Goal: Register for event/course

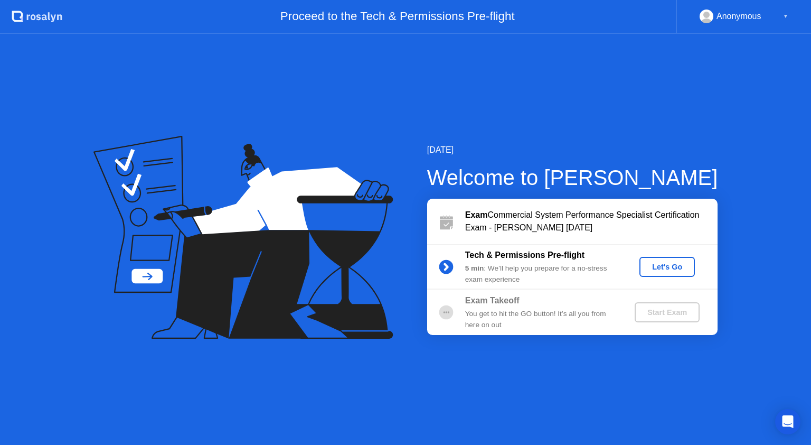
click at [667, 266] on div "Let's Go" at bounding box center [667, 266] width 47 height 8
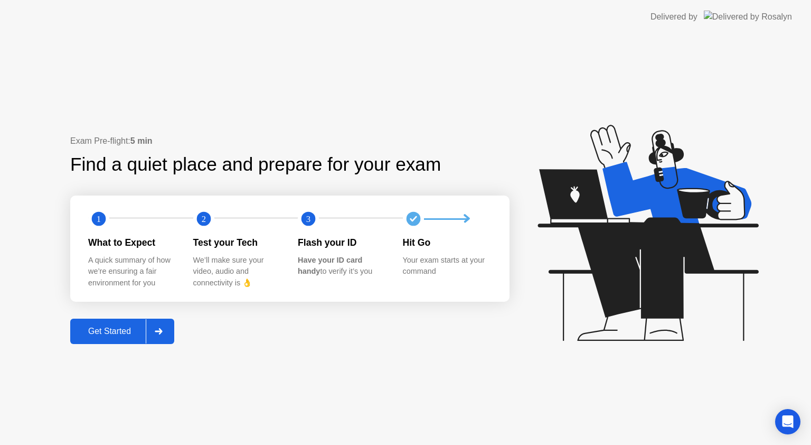
click at [131, 333] on div "Get Started" at bounding box center [109, 331] width 72 height 10
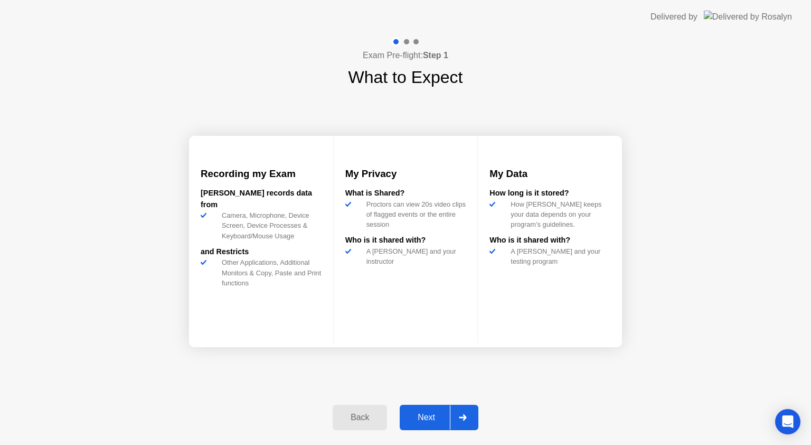
click at [414, 410] on button "Next" at bounding box center [439, 416] width 79 height 25
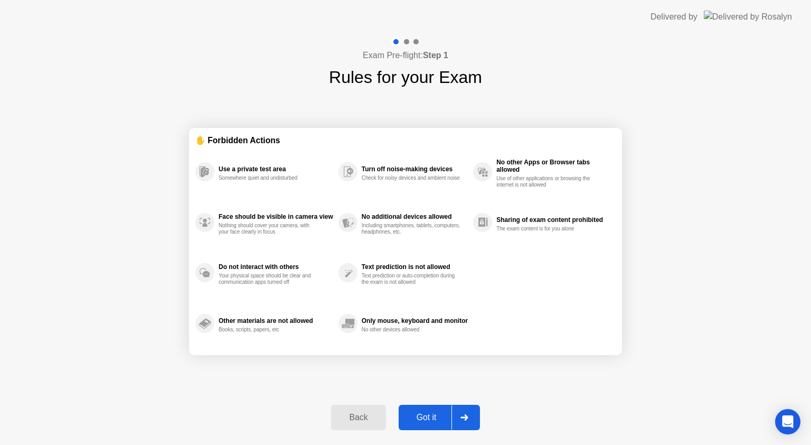
click at [414, 410] on button "Got it" at bounding box center [439, 416] width 81 height 25
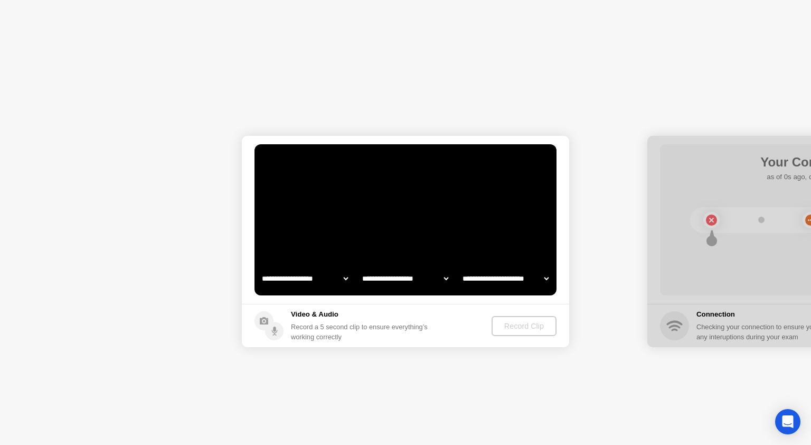
select select "**********"
select select "*******"
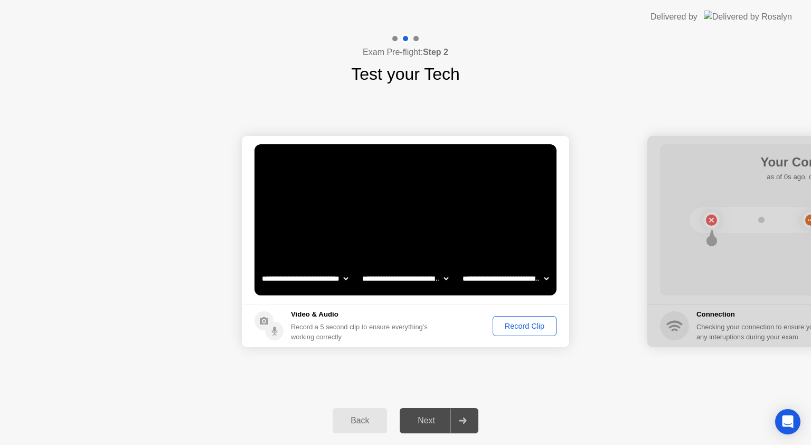
click at [512, 327] on div "Record Clip" at bounding box center [524, 326] width 57 height 8
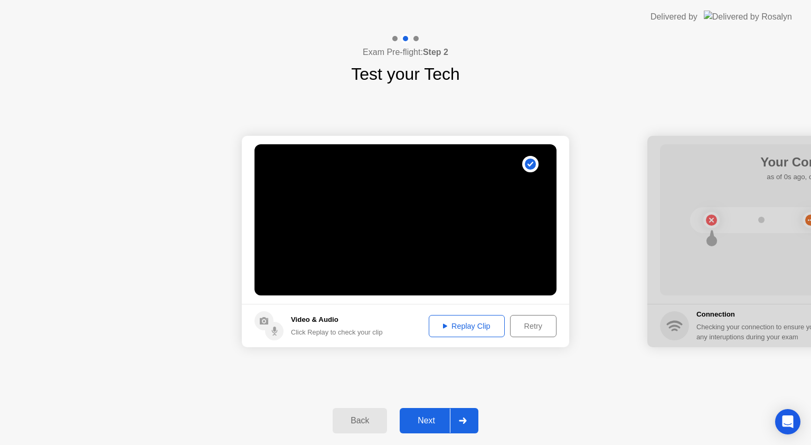
click at [438, 416] on div "Next" at bounding box center [426, 421] width 47 height 10
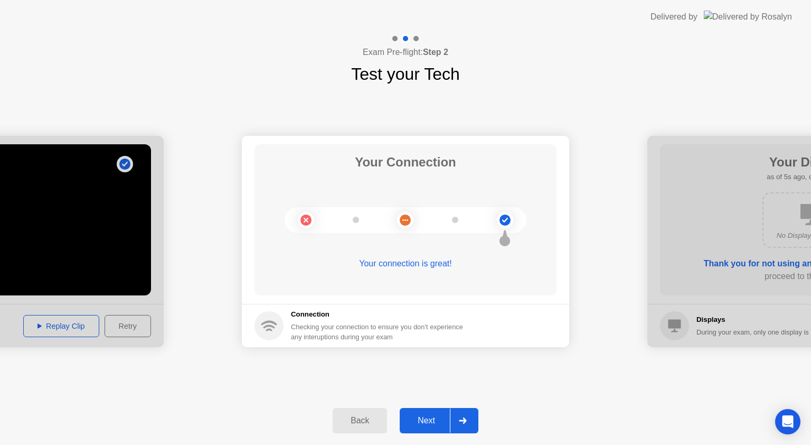
click at [438, 416] on div "Next" at bounding box center [426, 421] width 47 height 10
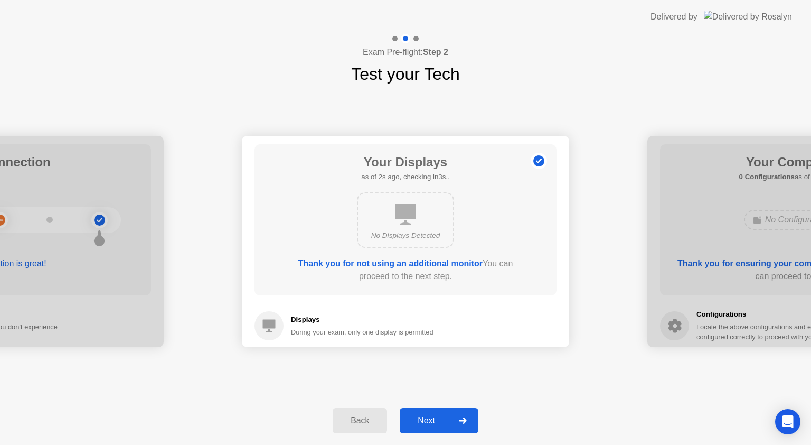
click at [438, 416] on div "Next" at bounding box center [426, 421] width 47 height 10
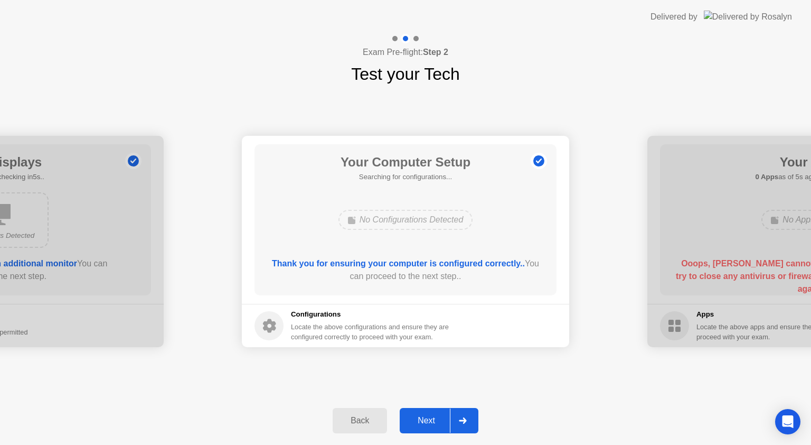
click at [438, 416] on div "Next" at bounding box center [426, 421] width 47 height 10
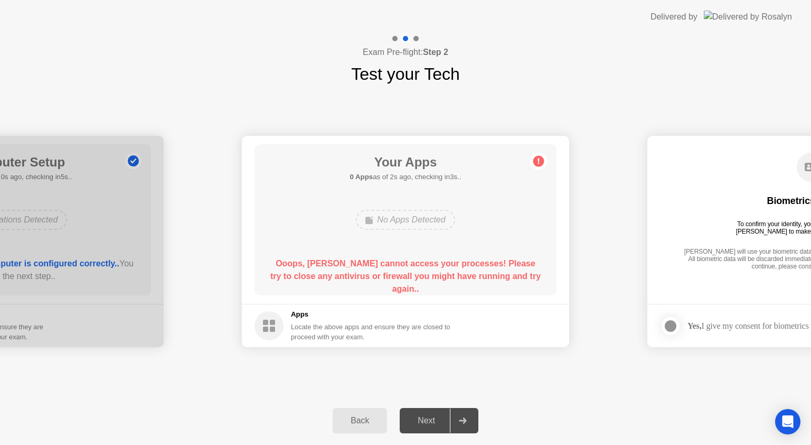
click at [438, 416] on div "Next" at bounding box center [426, 421] width 47 height 10
drag, startPoint x: 426, startPoint y: 220, endPoint x: 532, endPoint y: 161, distance: 122.2
click at [532, 161] on main "Your Apps 0 Apps as of 3s ago, checking in2s.. No Apps Detected Ooops, Rosalyn …" at bounding box center [405, 220] width 327 height 168
click at [538, 161] on icon at bounding box center [539, 161] width 2 height 6
click at [313, 300] on main "Your Apps Searching for disallowed apps... No Apps Detected Ooops, Rosalyn cann…" at bounding box center [405, 220] width 327 height 168
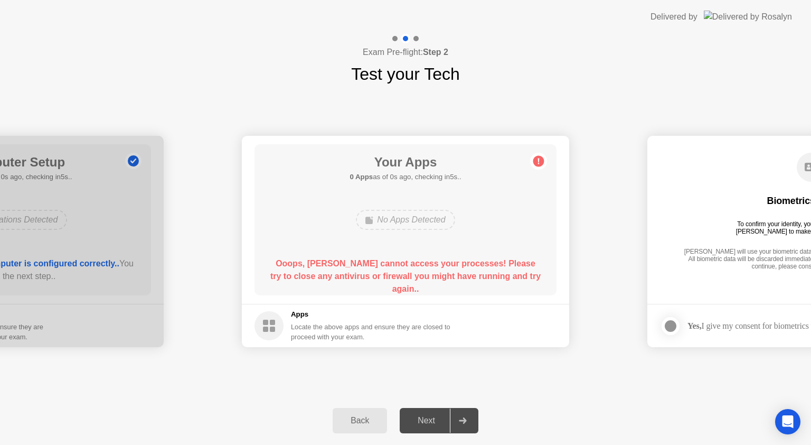
click at [311, 313] on h5 "Apps" at bounding box center [371, 314] width 160 height 11
click at [467, 418] on icon at bounding box center [463, 420] width 8 height 6
click at [785, 425] on icon "Open Intercom Messenger" at bounding box center [787, 422] width 12 height 14
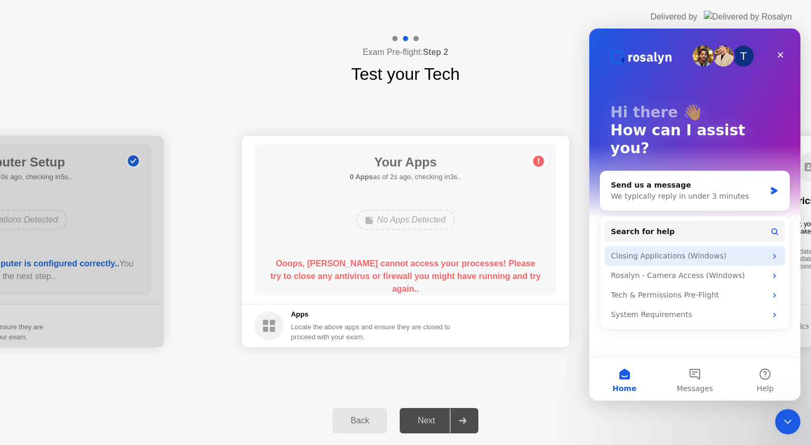
click at [728, 250] on div "Closing Applications (Windows)" at bounding box center [688, 255] width 155 height 11
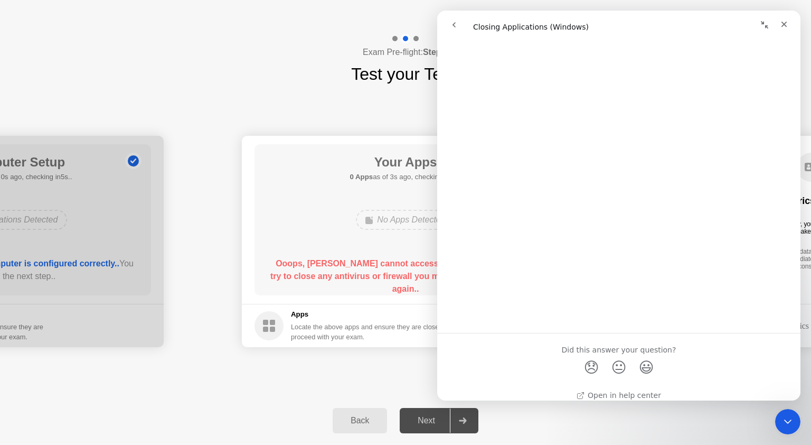
scroll to position [1165, 0]
click at [786, 18] on div "Close" at bounding box center [784, 24] width 19 height 19
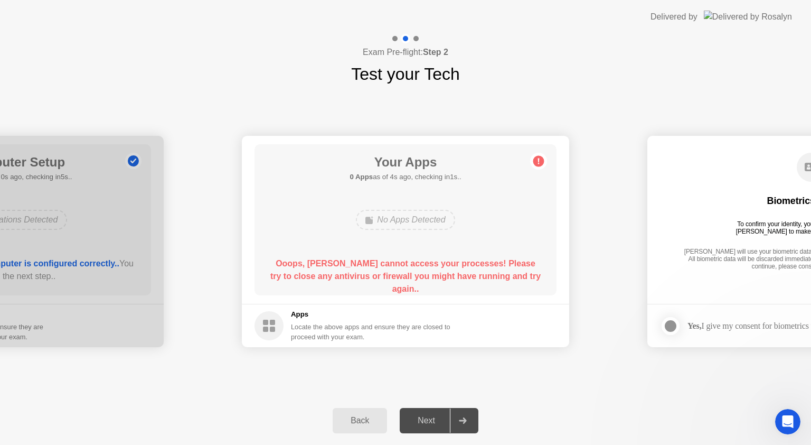
scroll to position [0, 0]
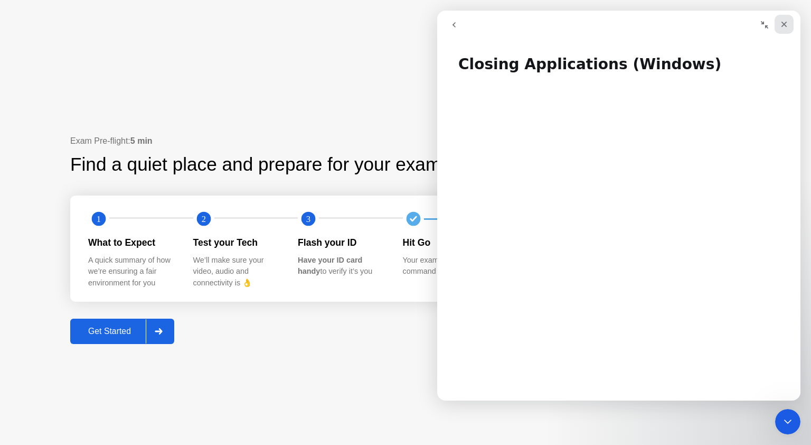
click at [792, 26] on div "Close" at bounding box center [784, 24] width 19 height 19
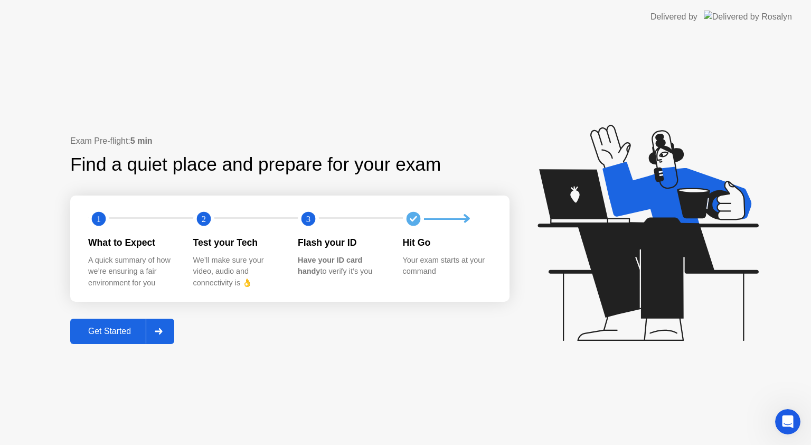
click at [106, 328] on div "Get Started" at bounding box center [109, 331] width 72 height 10
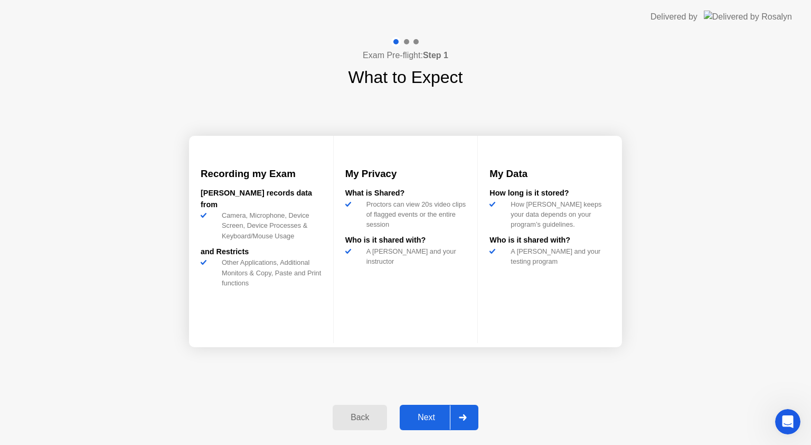
click at [422, 424] on button "Next" at bounding box center [439, 416] width 79 height 25
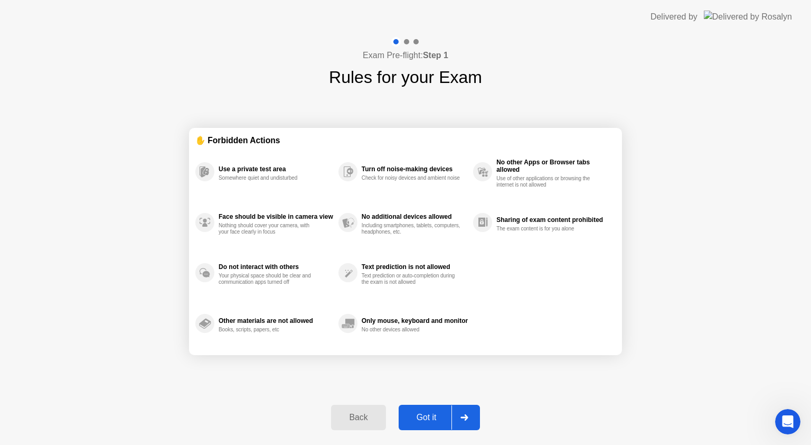
click at [422, 424] on button "Got it" at bounding box center [439, 416] width 81 height 25
select select "**********"
select select "*******"
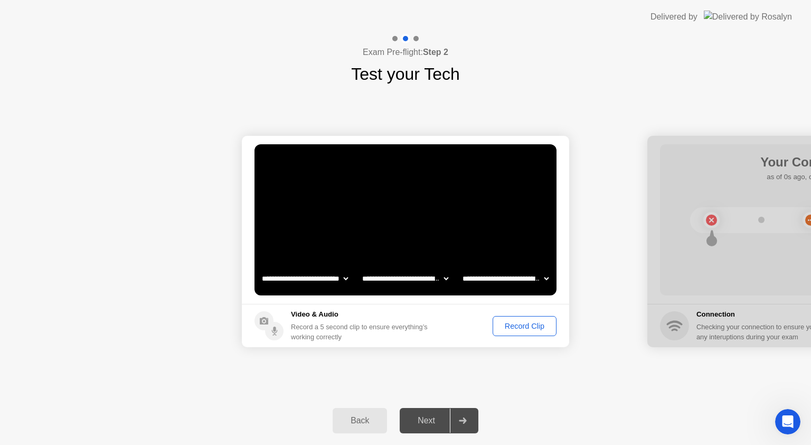
click at [524, 323] on div "Record Clip" at bounding box center [524, 326] width 57 height 8
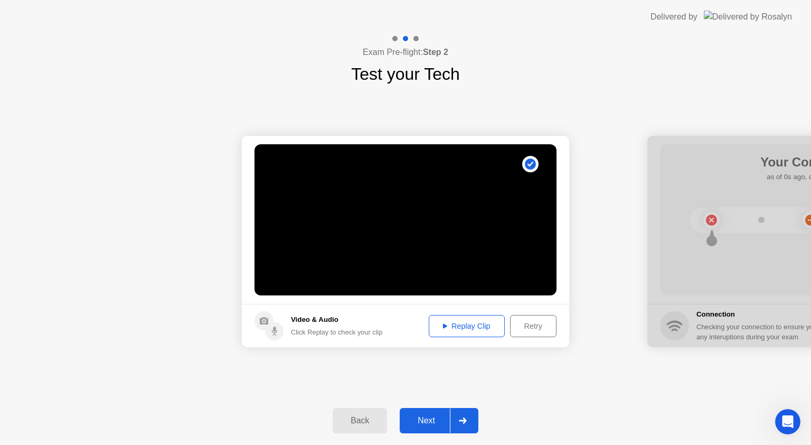
click at [435, 412] on button "Next" at bounding box center [439, 420] width 79 height 25
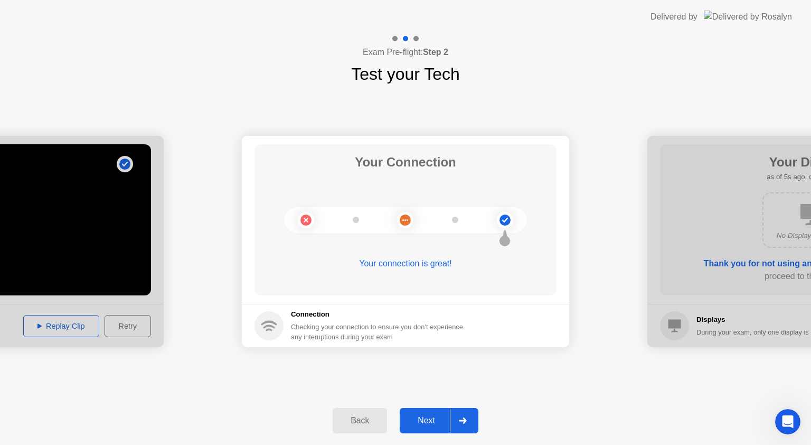
click at [435, 412] on button "Next" at bounding box center [439, 420] width 79 height 25
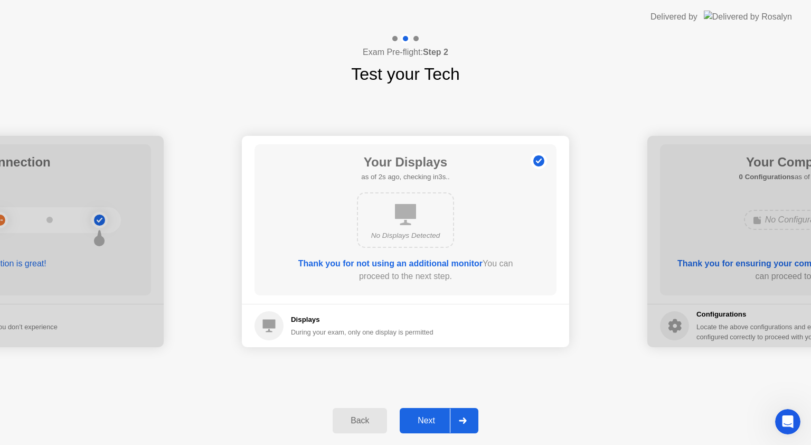
click at [435, 412] on button "Next" at bounding box center [439, 420] width 79 height 25
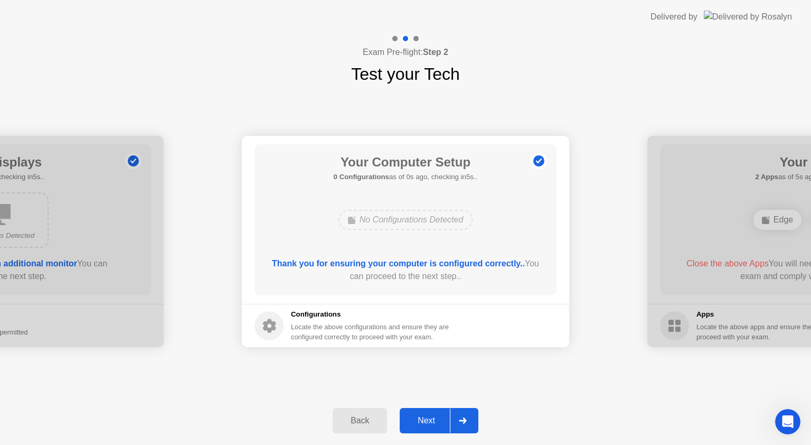
click at [435, 412] on button "Next" at bounding box center [439, 420] width 79 height 25
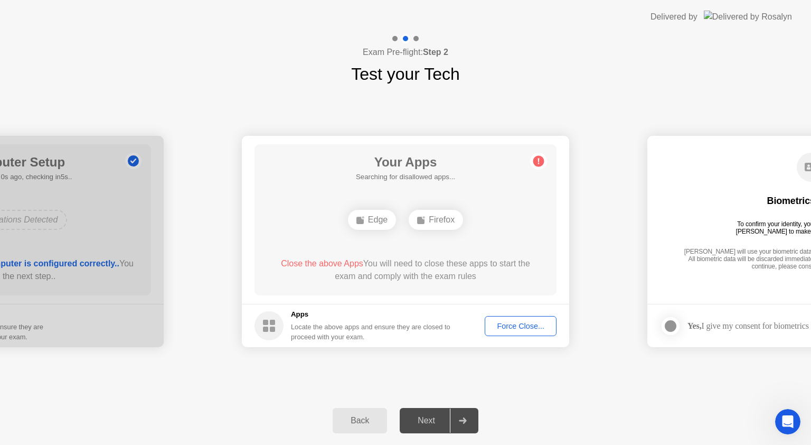
click at [518, 322] on div "Force Close..." at bounding box center [520, 326] width 64 height 8
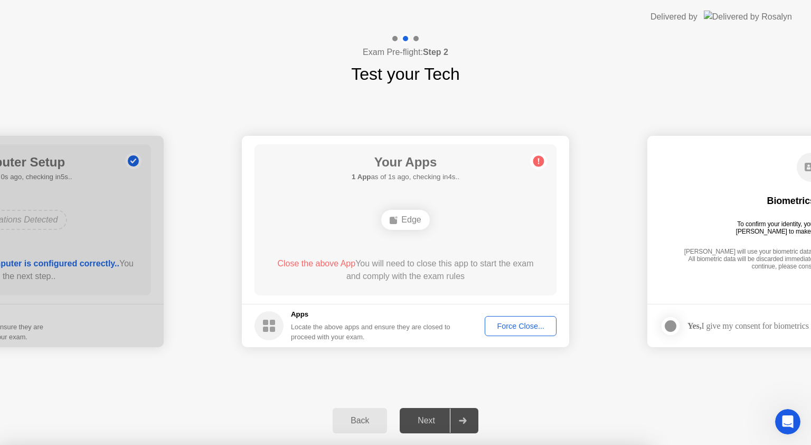
click at [523, 325] on div "Force Close..." at bounding box center [520, 326] width 64 height 8
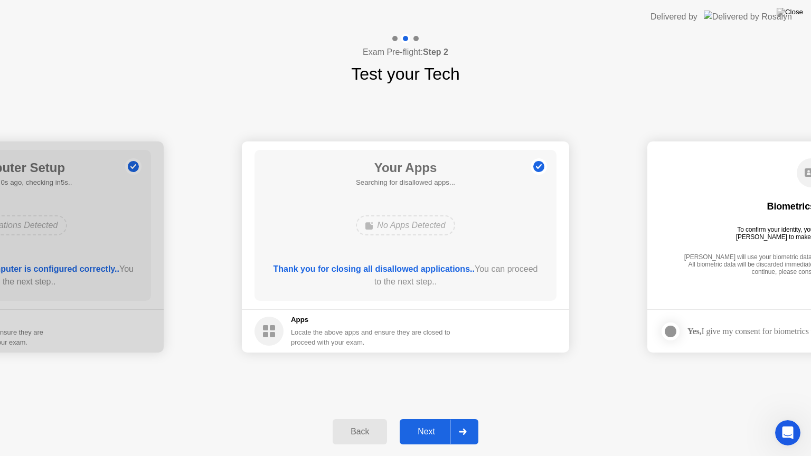
click at [420, 439] on button "Next" at bounding box center [439, 431] width 79 height 25
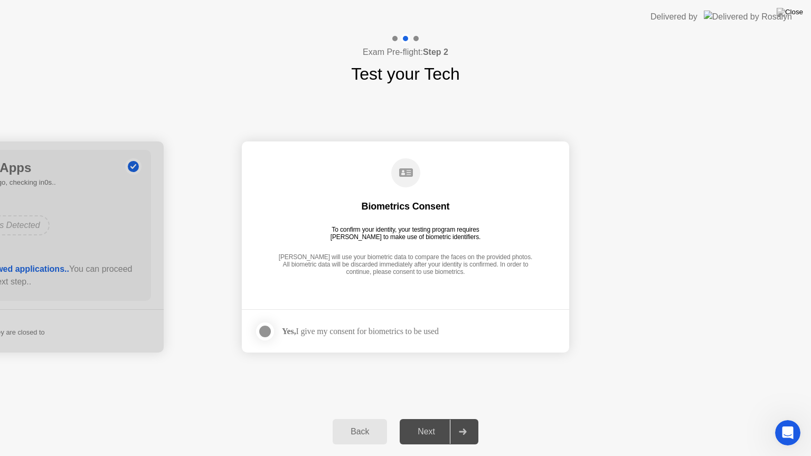
click at [263, 337] on div at bounding box center [265, 331] width 13 height 13
click at [428, 430] on div "Next" at bounding box center [426, 432] width 47 height 10
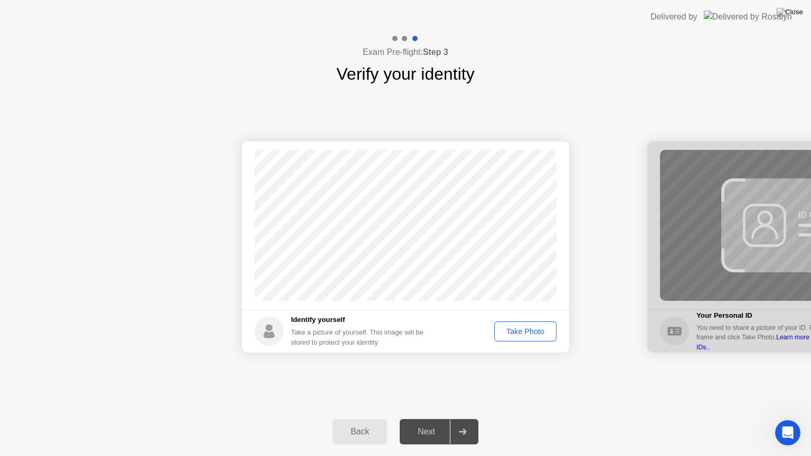
click at [515, 334] on div "Take Photo" at bounding box center [525, 331] width 55 height 8
click at [427, 433] on div "Next" at bounding box center [426, 432] width 47 height 10
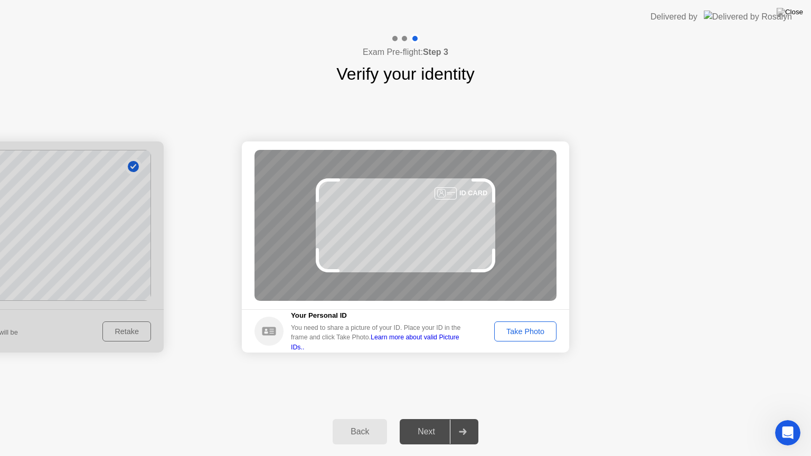
click at [544, 324] on button "Take Photo" at bounding box center [525, 332] width 62 height 20
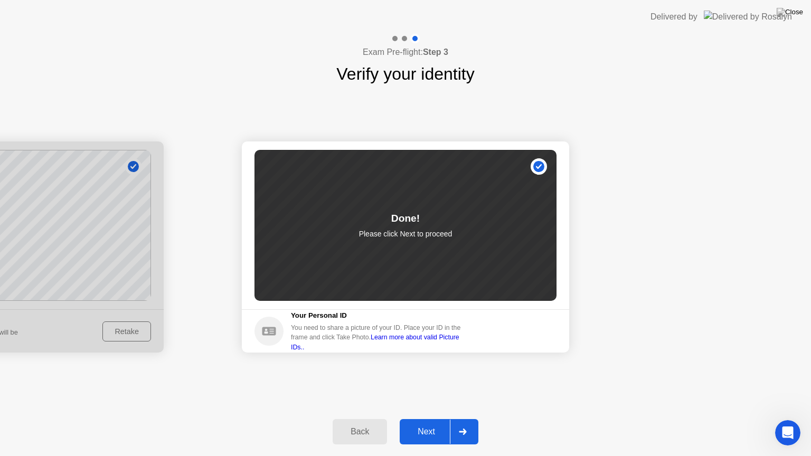
click at [435, 434] on div "Next" at bounding box center [426, 432] width 47 height 10
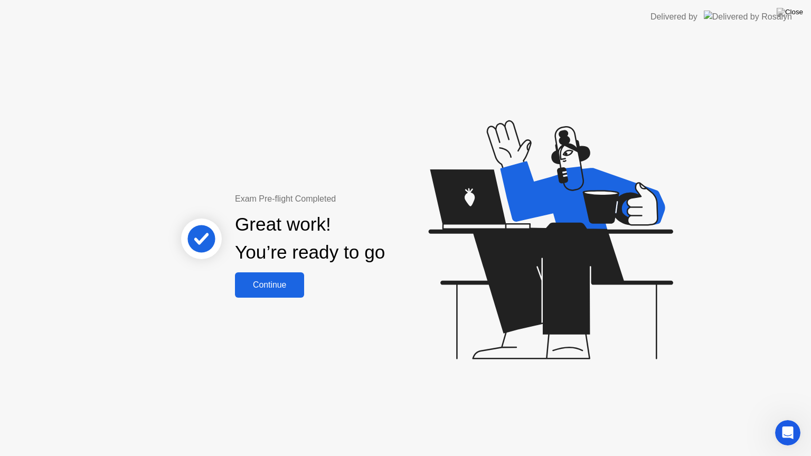
click at [258, 289] on div "Continue" at bounding box center [269, 285] width 63 height 10
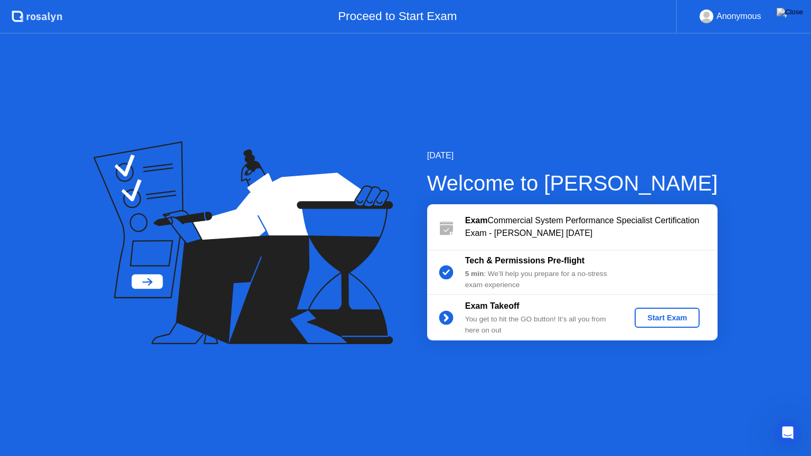
click at [690, 326] on button "Start Exam" at bounding box center [667, 318] width 65 height 20
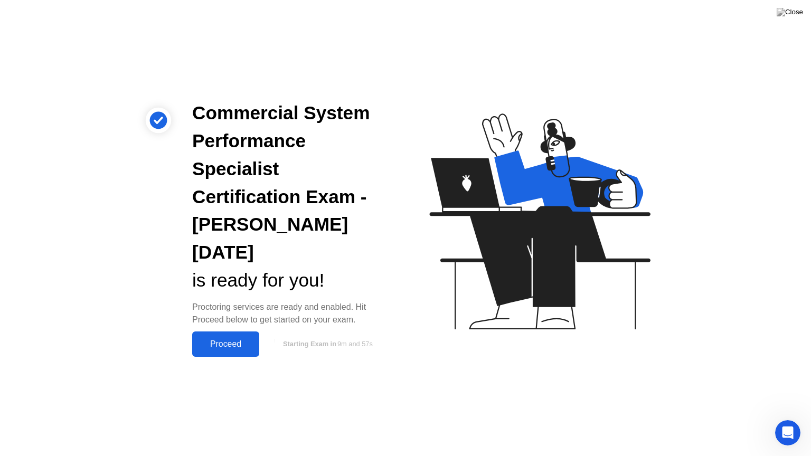
click at [236, 340] on div "Proceed" at bounding box center [225, 345] width 61 height 10
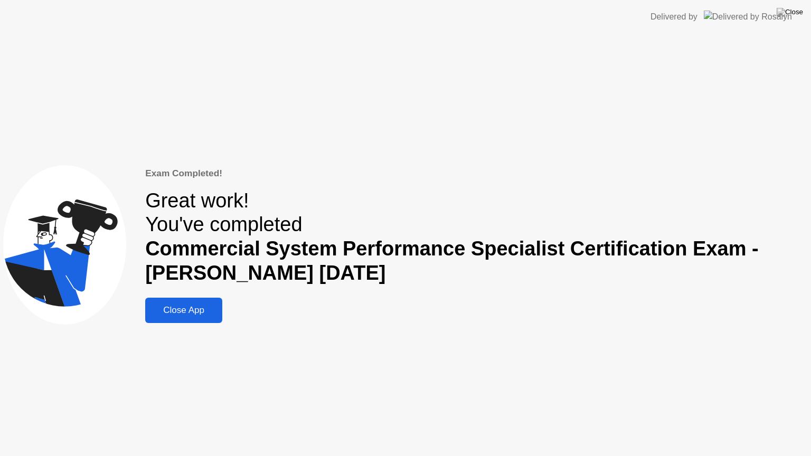
click at [201, 314] on div "Close App" at bounding box center [183, 310] width 71 height 11
